Goal: Find specific page/section: Find specific page/section

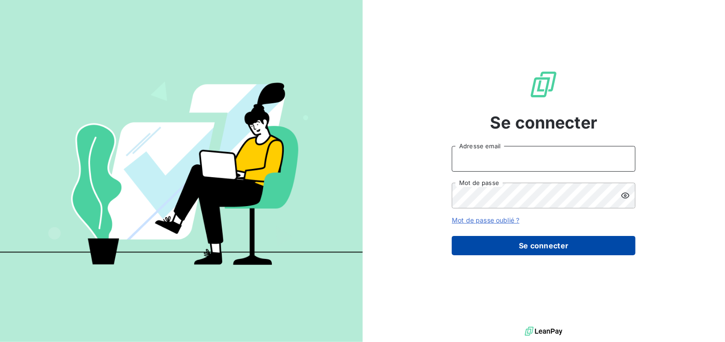
type input "[EMAIL_ADDRESS][DOMAIN_NAME]"
click at [488, 244] on button "Se connecter" at bounding box center [544, 245] width 184 height 19
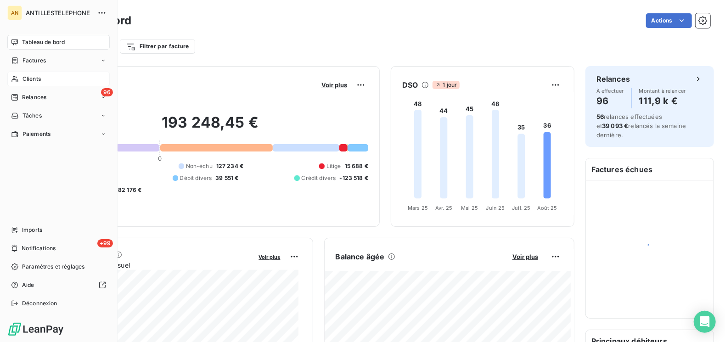
click at [24, 80] on span "Clients" at bounding box center [32, 79] width 18 height 8
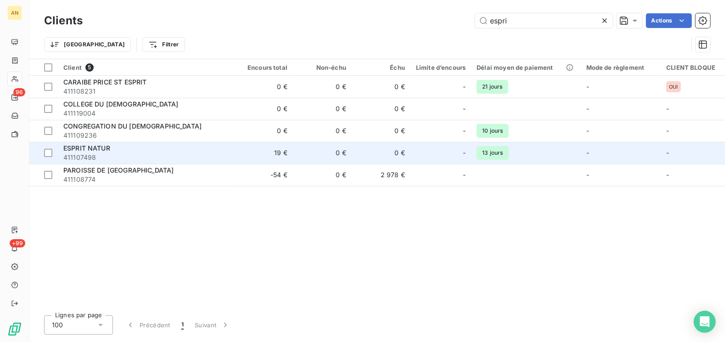
type input "espri"
click at [101, 148] on span "ESPRIT NATUR" at bounding box center [86, 148] width 47 height 8
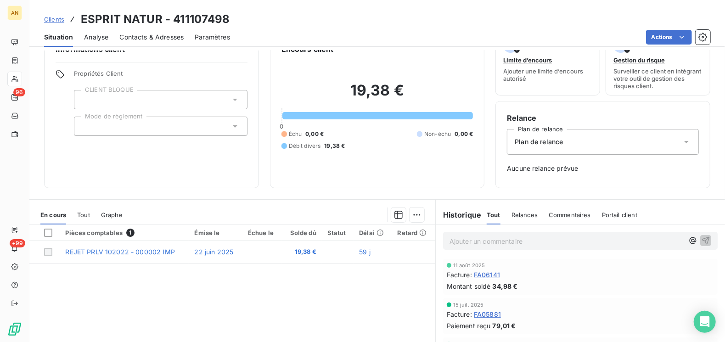
scroll to position [46, 0]
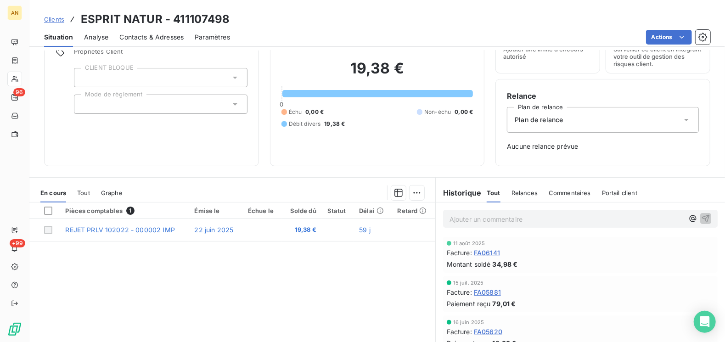
click at [85, 192] on span "Tout" at bounding box center [83, 192] width 13 height 7
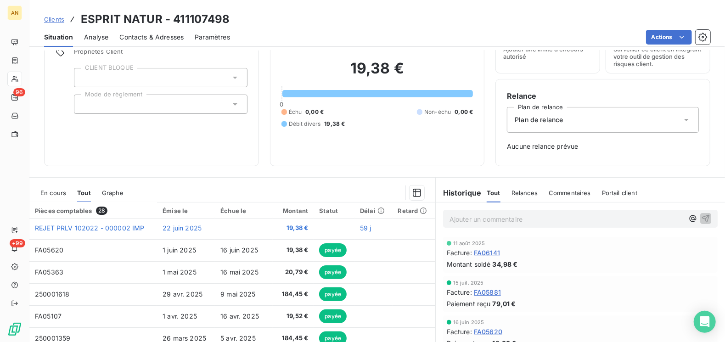
click at [59, 190] on span "En cours" at bounding box center [53, 192] width 26 height 7
